Goal: Task Accomplishment & Management: Complete application form

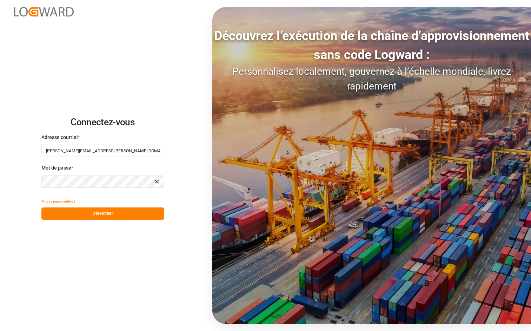
click at [72, 211] on button "S'identifier" at bounding box center [102, 214] width 123 height 12
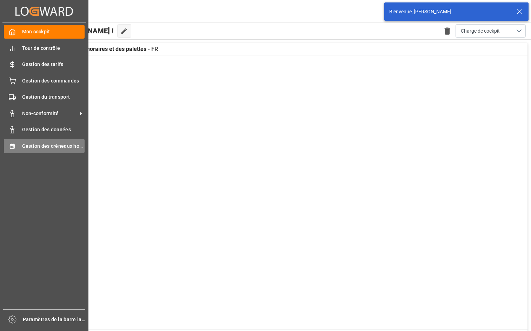
click at [10, 146] on icon at bounding box center [12, 146] width 5 height 5
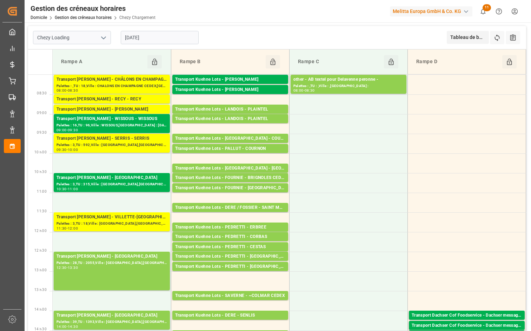
click at [104, 38] on polyline "Ouvrir le menu" at bounding box center [104, 38] width 4 height 2
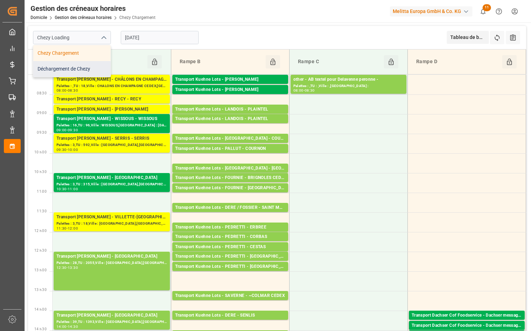
click at [94, 68] on div "Déchargement de Chezy" at bounding box center [71, 69] width 77 height 16
type input "Chezy Unloading"
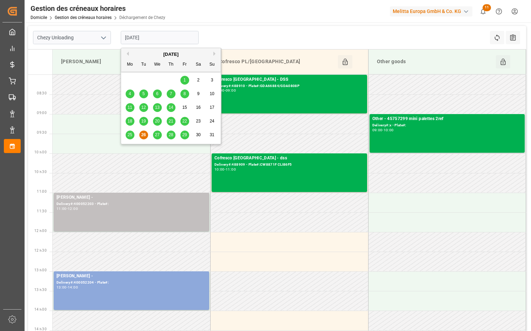
click at [178, 41] on input "[DATE]" at bounding box center [160, 37] width 78 height 13
click at [214, 53] on button "Prochain" at bounding box center [216, 54] width 4 height 4
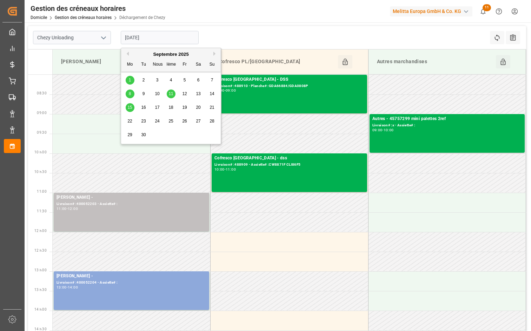
click at [159, 81] on div "3" at bounding box center [157, 80] width 9 height 8
type input "[DATE]"
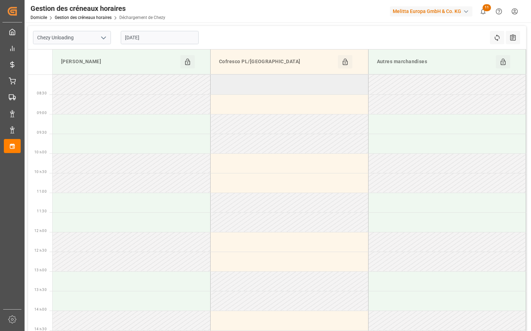
click at [249, 89] on td at bounding box center [290, 85] width 158 height 20
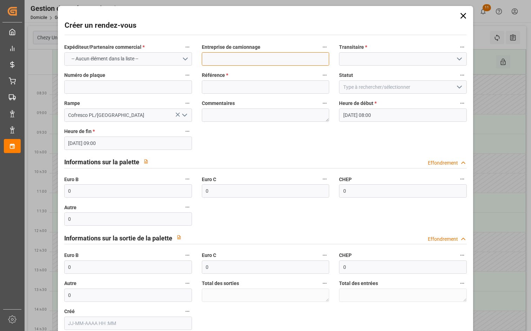
click at [260, 57] on input at bounding box center [266, 58] width 128 height 13
type input "logisticka osprainvest"
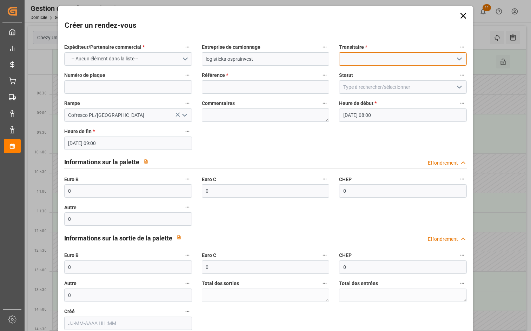
click at [381, 61] on input at bounding box center [403, 58] width 128 height 13
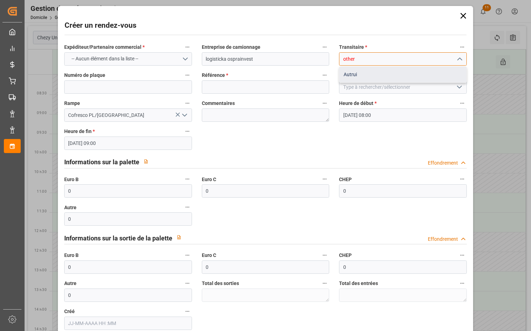
click at [362, 75] on div "Autrui" at bounding box center [403, 75] width 127 height 16
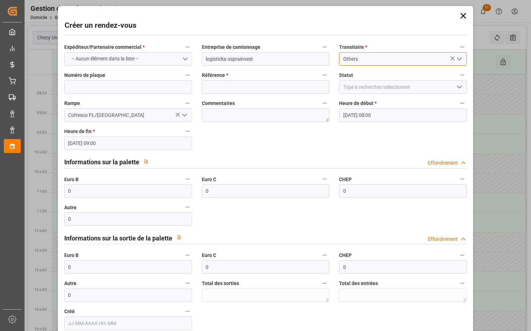
type input "Others"
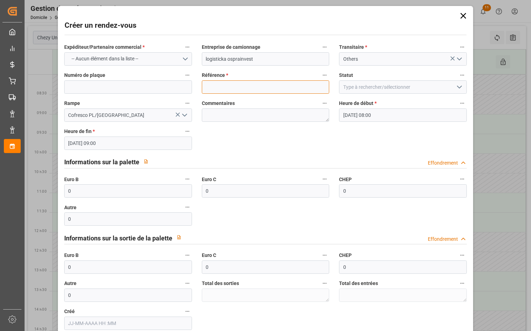
click at [242, 85] on input at bounding box center [266, 86] width 128 height 13
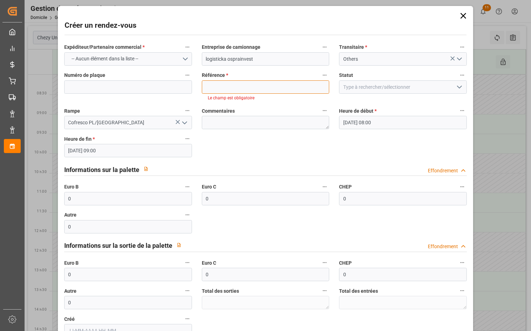
paste input "SV 71 NFD / SV 81 BAH"
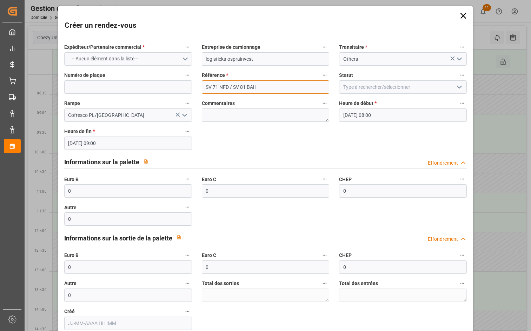
type input "SV 71 NFD / SV 81 BAH"
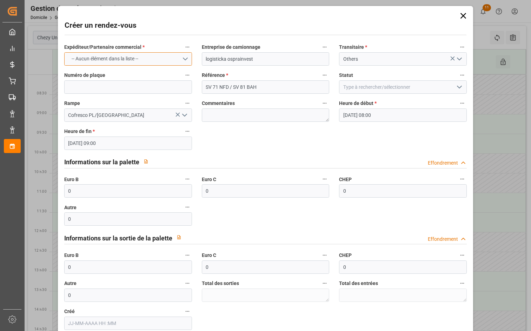
click at [142, 57] on span "-- Aucun élément dans la liste --" at bounding box center [105, 58] width 74 height 7
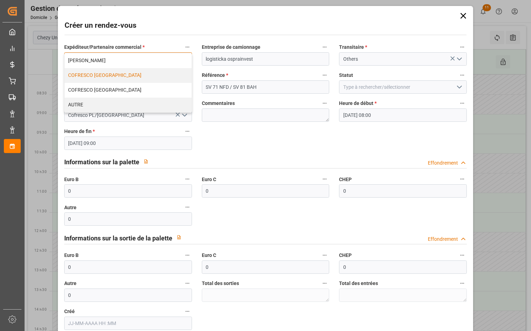
click at [129, 72] on div "COFRESCO [GEOGRAPHIC_DATA]" at bounding box center [128, 75] width 127 height 15
